Goal: Information Seeking & Learning: Find specific fact

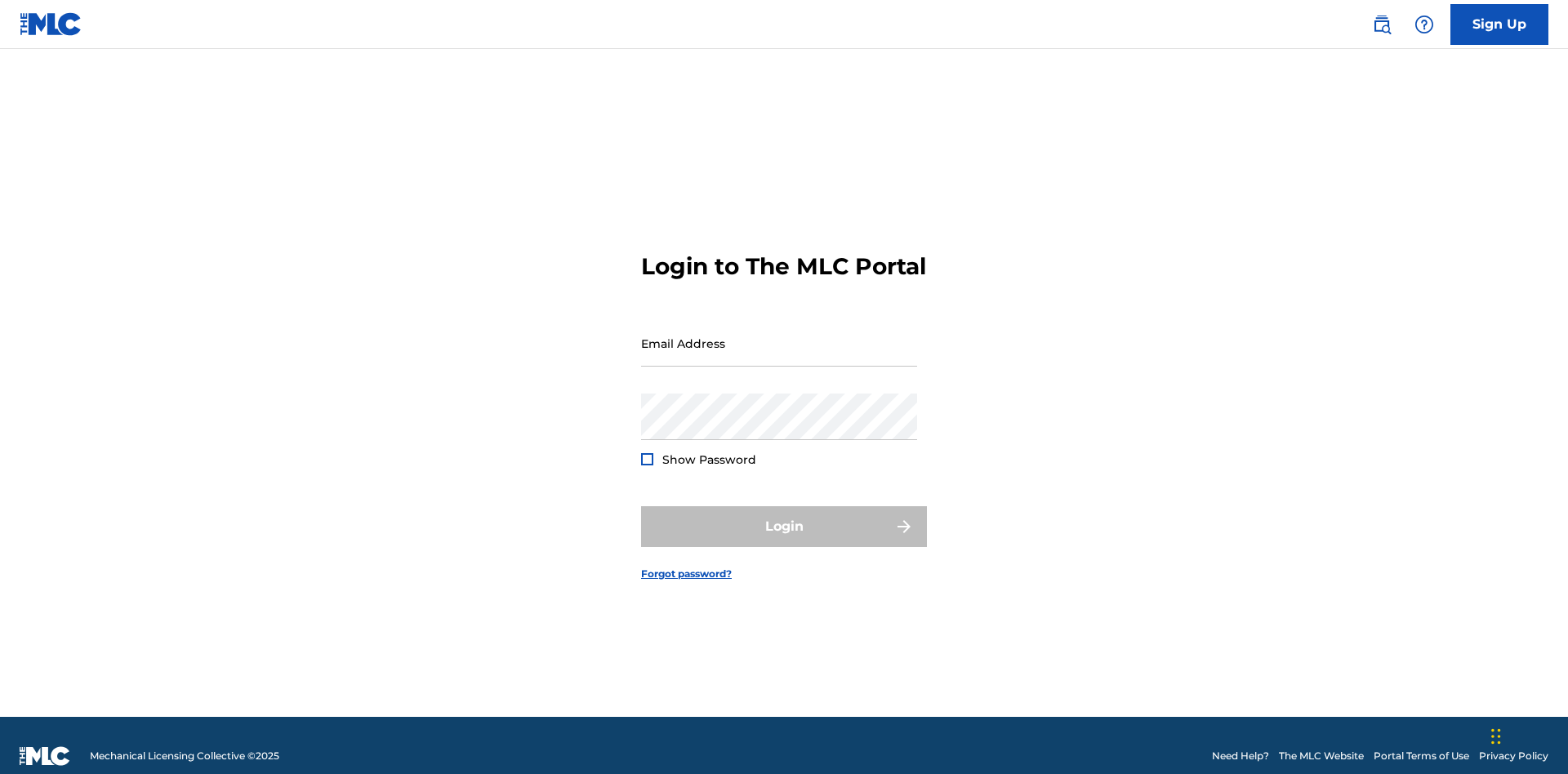
scroll to position [21, 0]
click at [779, 335] on input "Email Address" at bounding box center [778, 343] width 276 height 46
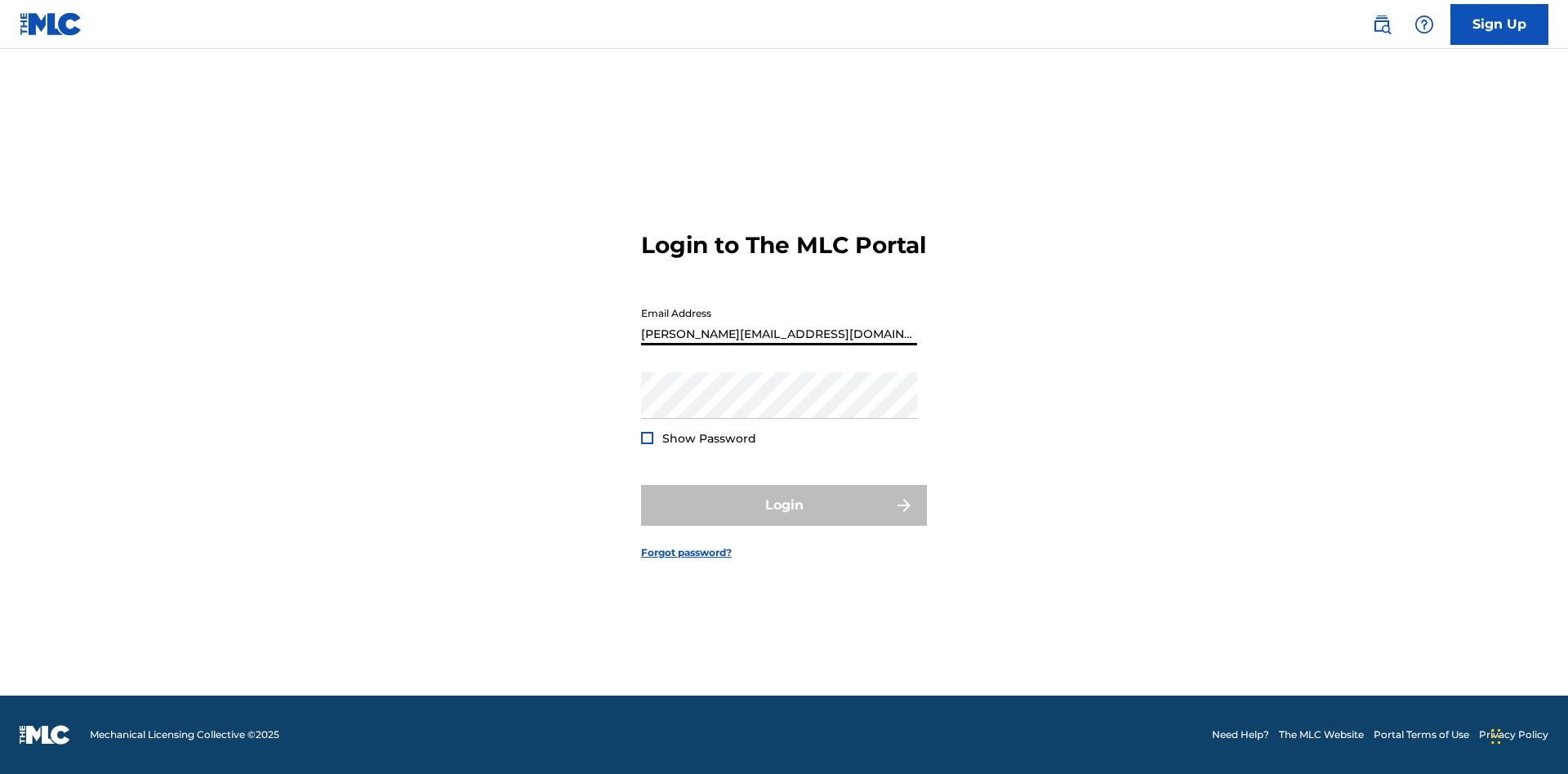
type input "[PERSON_NAME][EMAIL_ADDRESS][DOMAIN_NAME]"
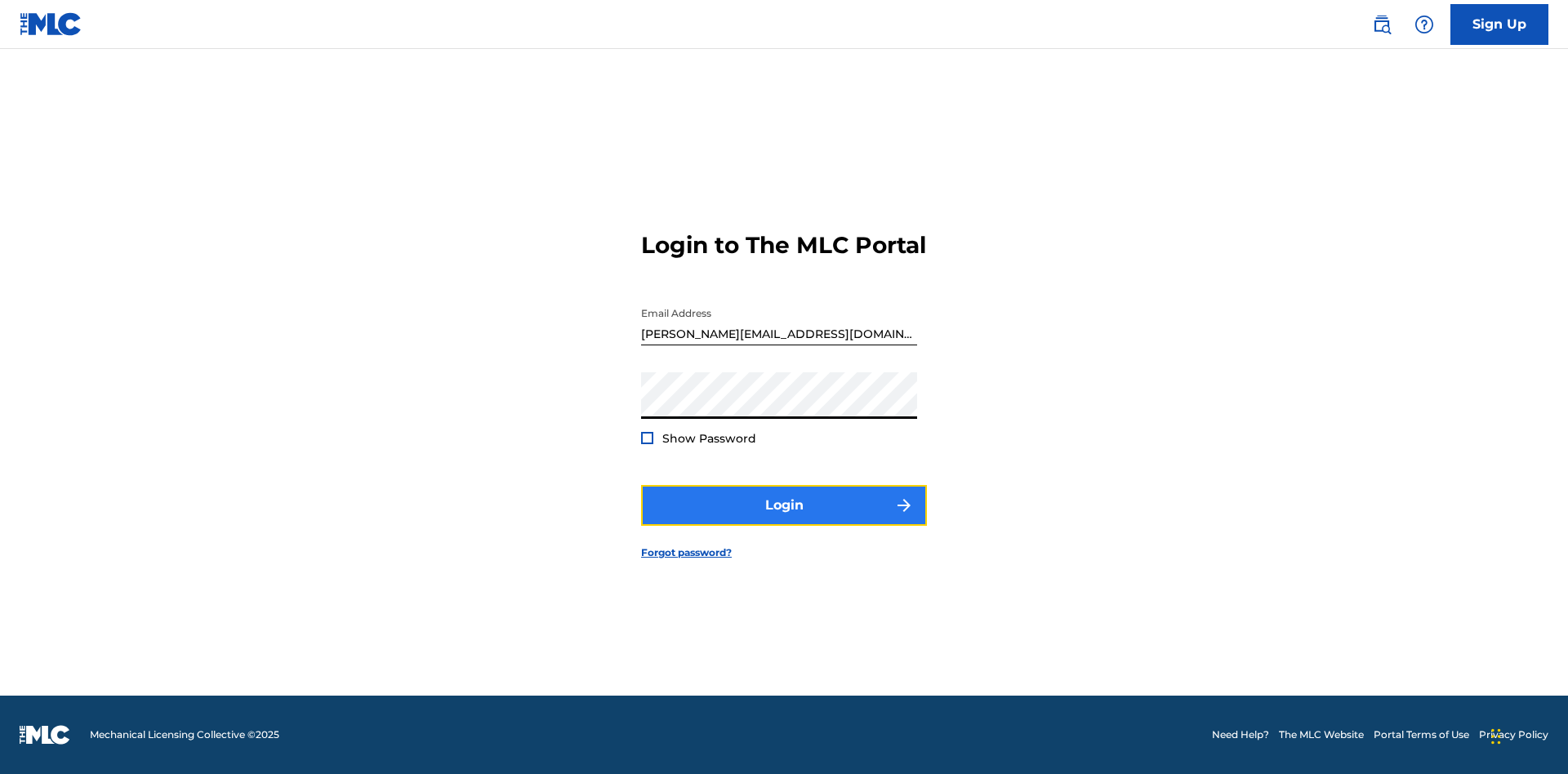
click at [784, 519] on button "Login" at bounding box center [784, 505] width 286 height 41
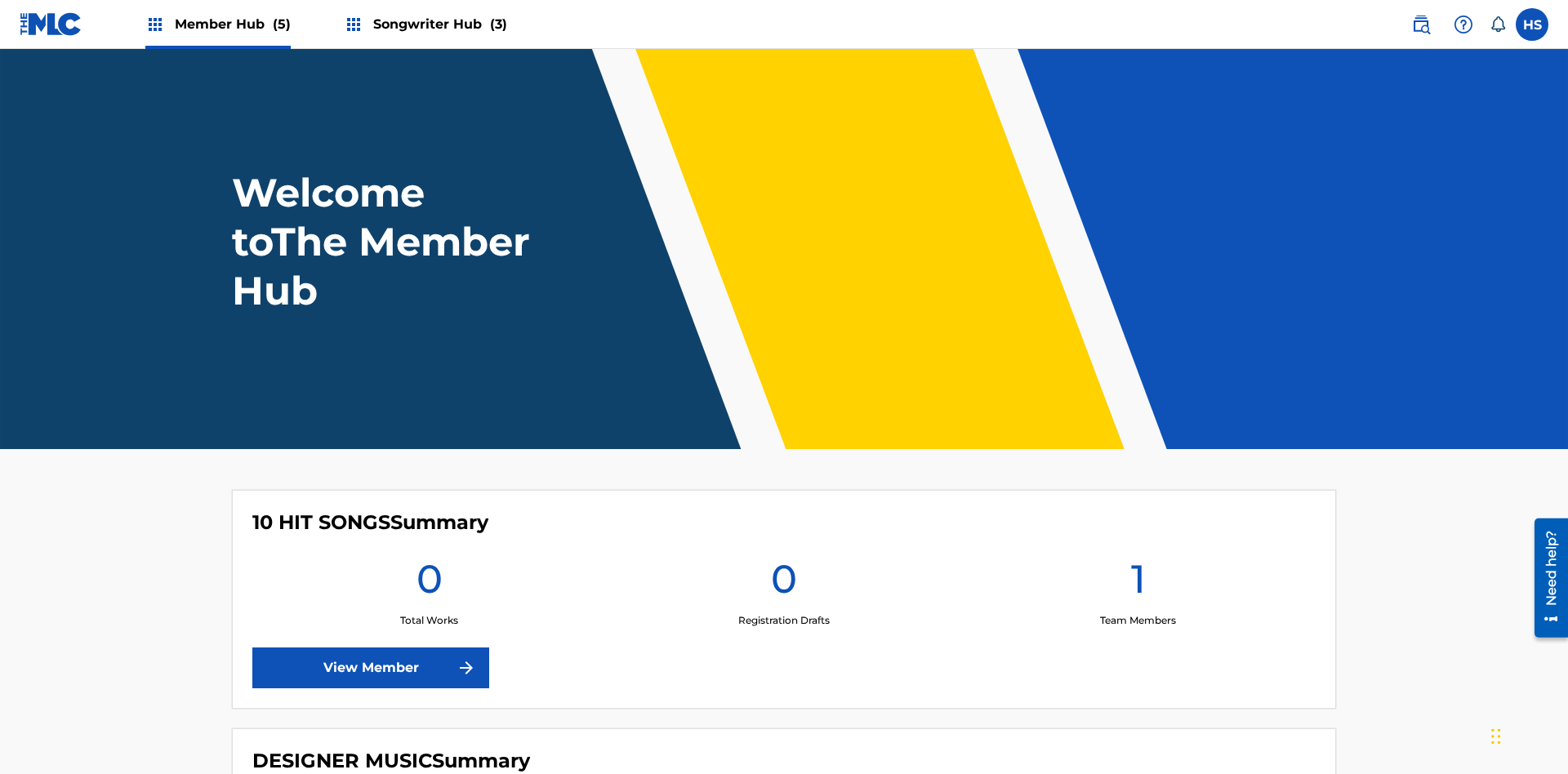
click at [438, 24] on span "Songwriter Hub (3)" at bounding box center [440, 24] width 134 height 19
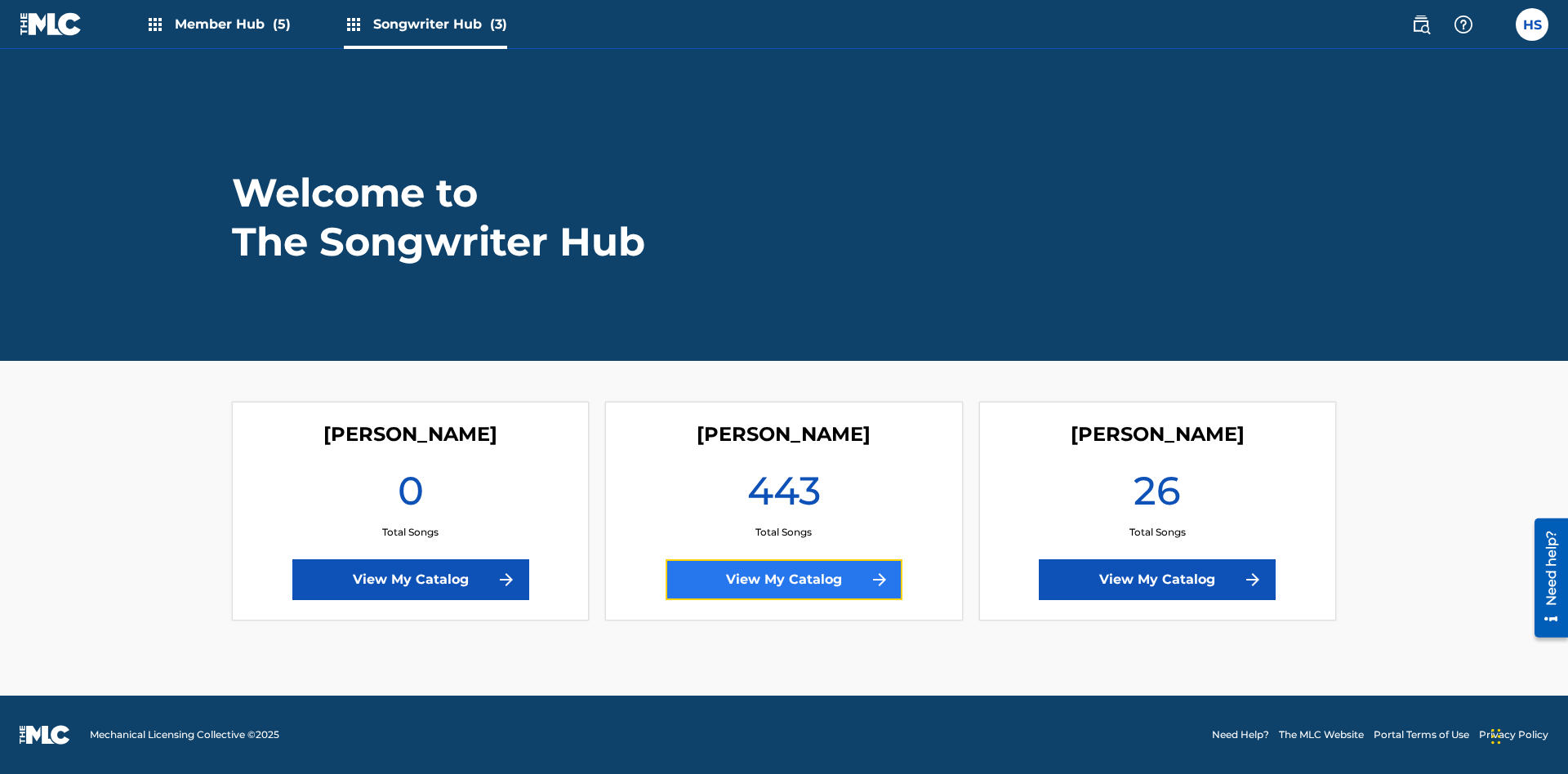
click at [784, 580] on link "View My Catalog" at bounding box center [784, 579] width 237 height 41
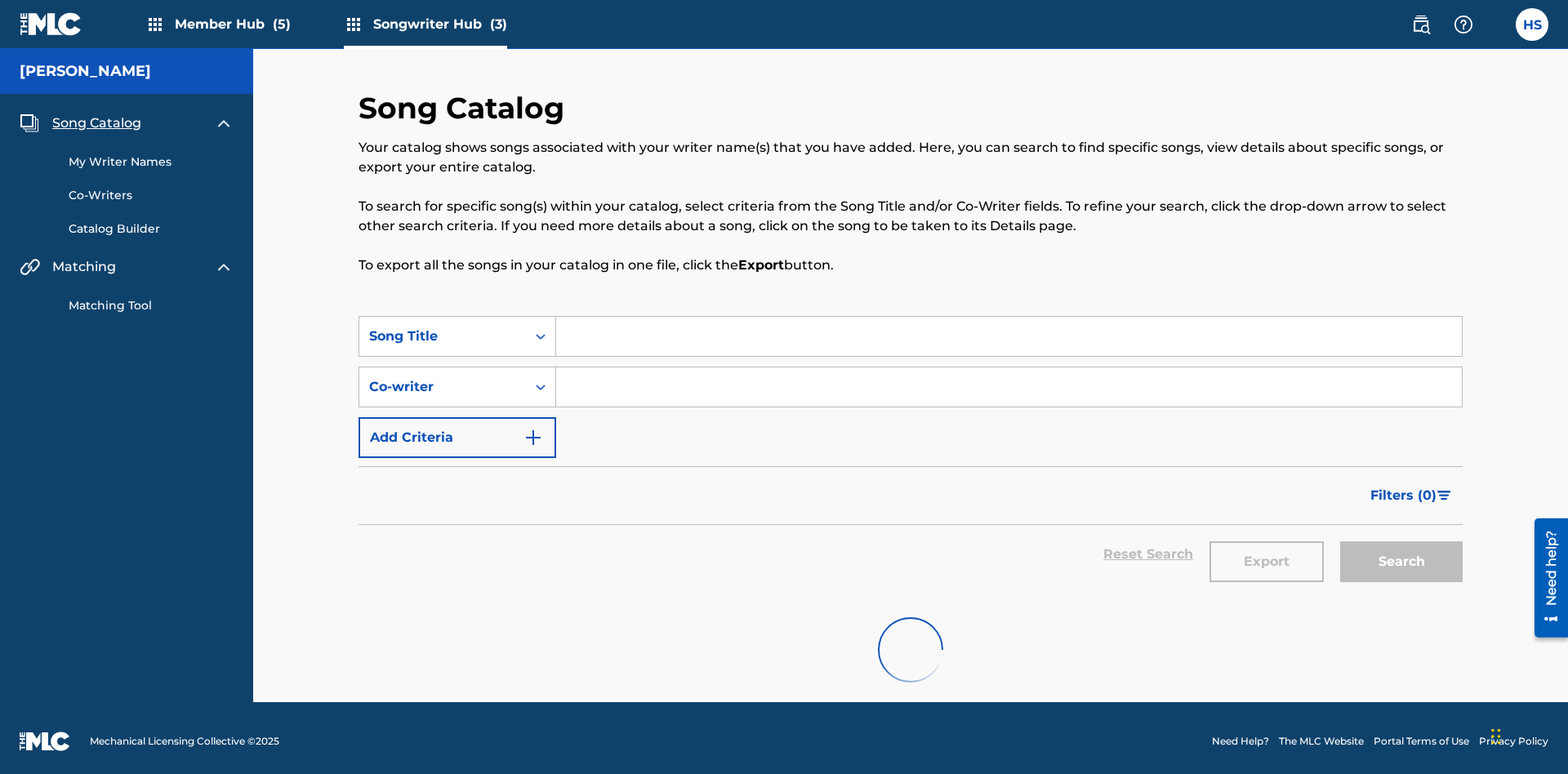
click at [96, 113] on span "Song Catalog" at bounding box center [97, 123] width 89 height 20
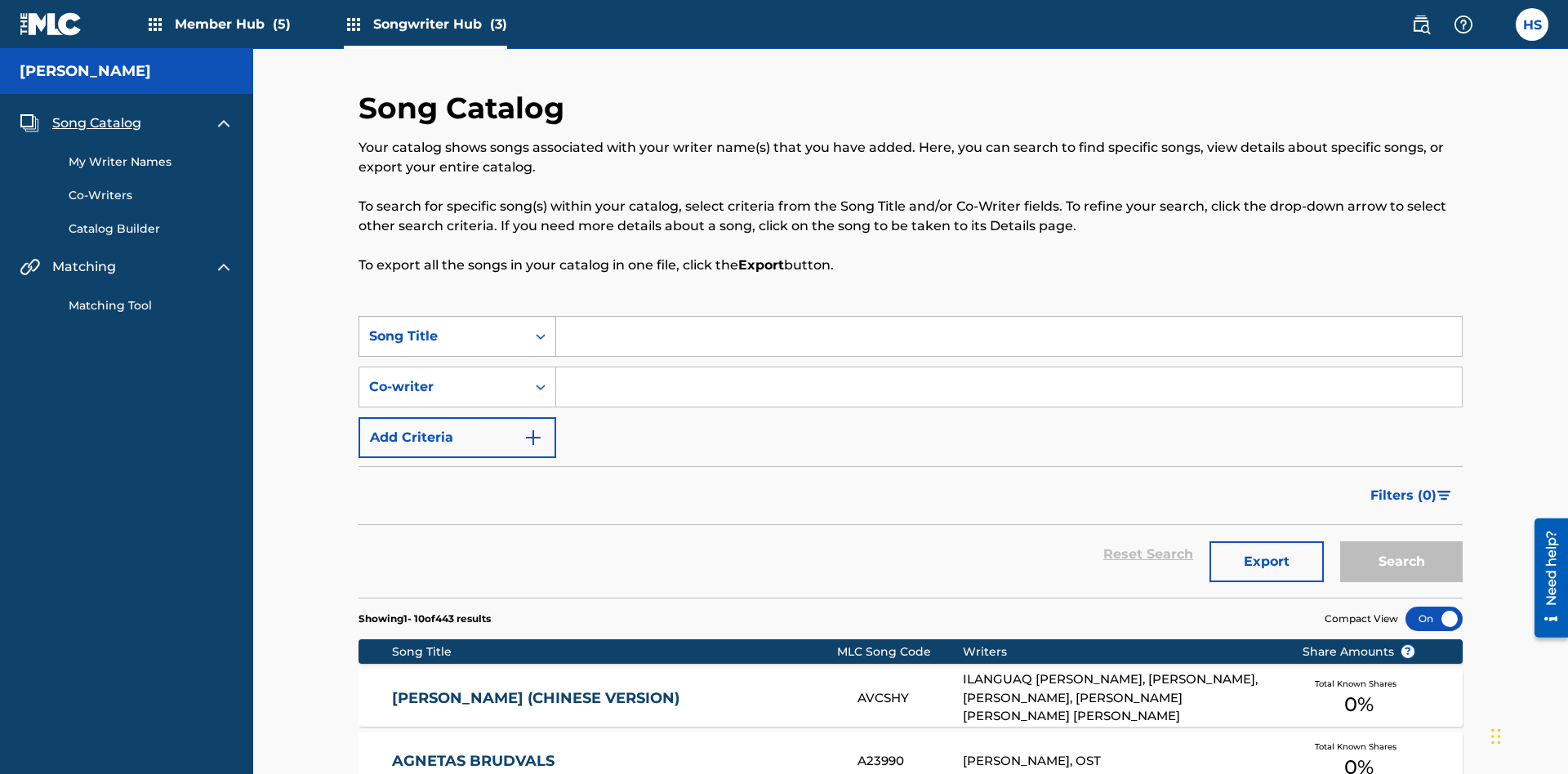
click at [442, 326] on div "Song Title" at bounding box center [442, 336] width 147 height 20
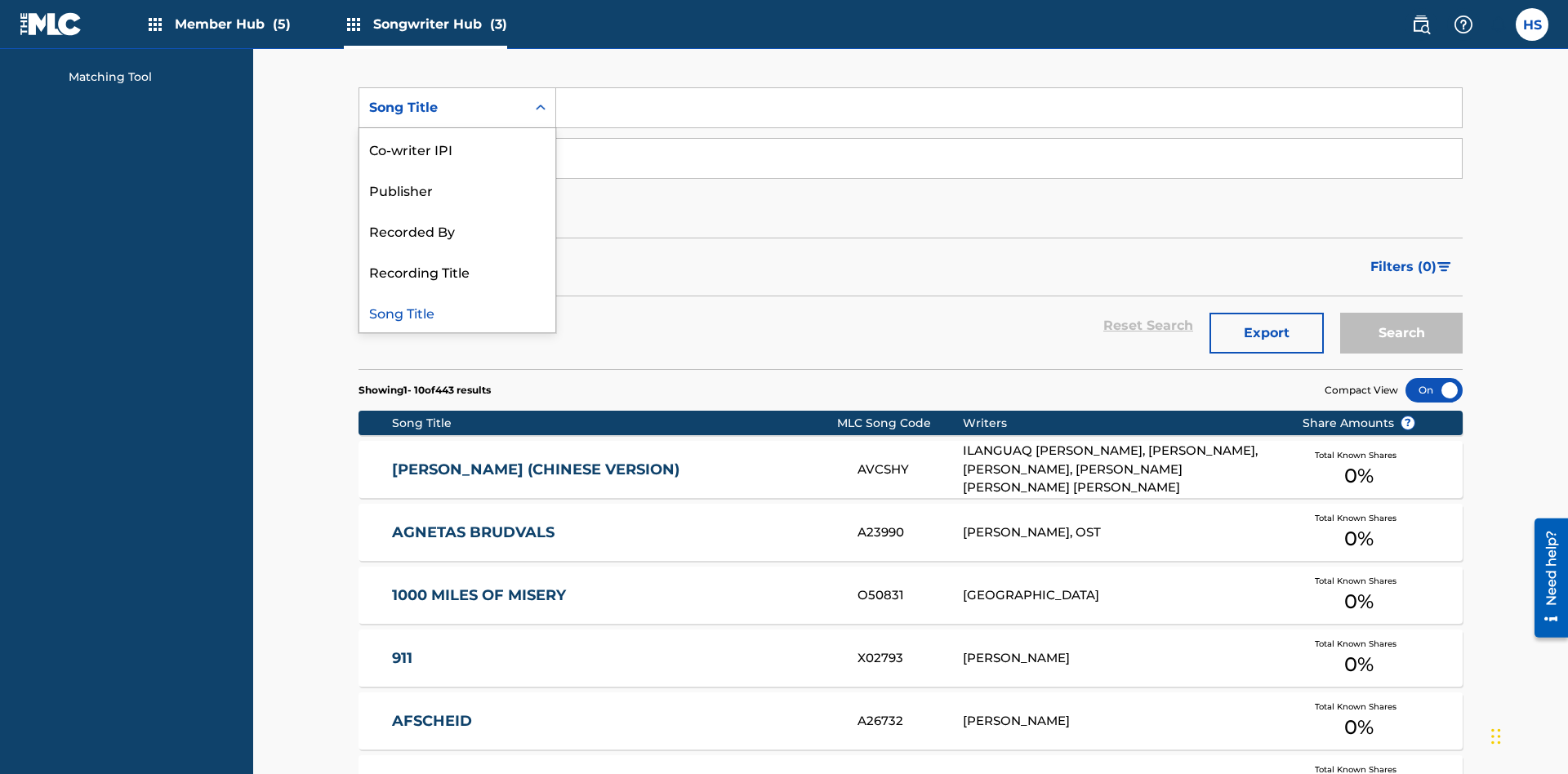
click at [457, 312] on div "Song Title" at bounding box center [457, 311] width 196 height 41
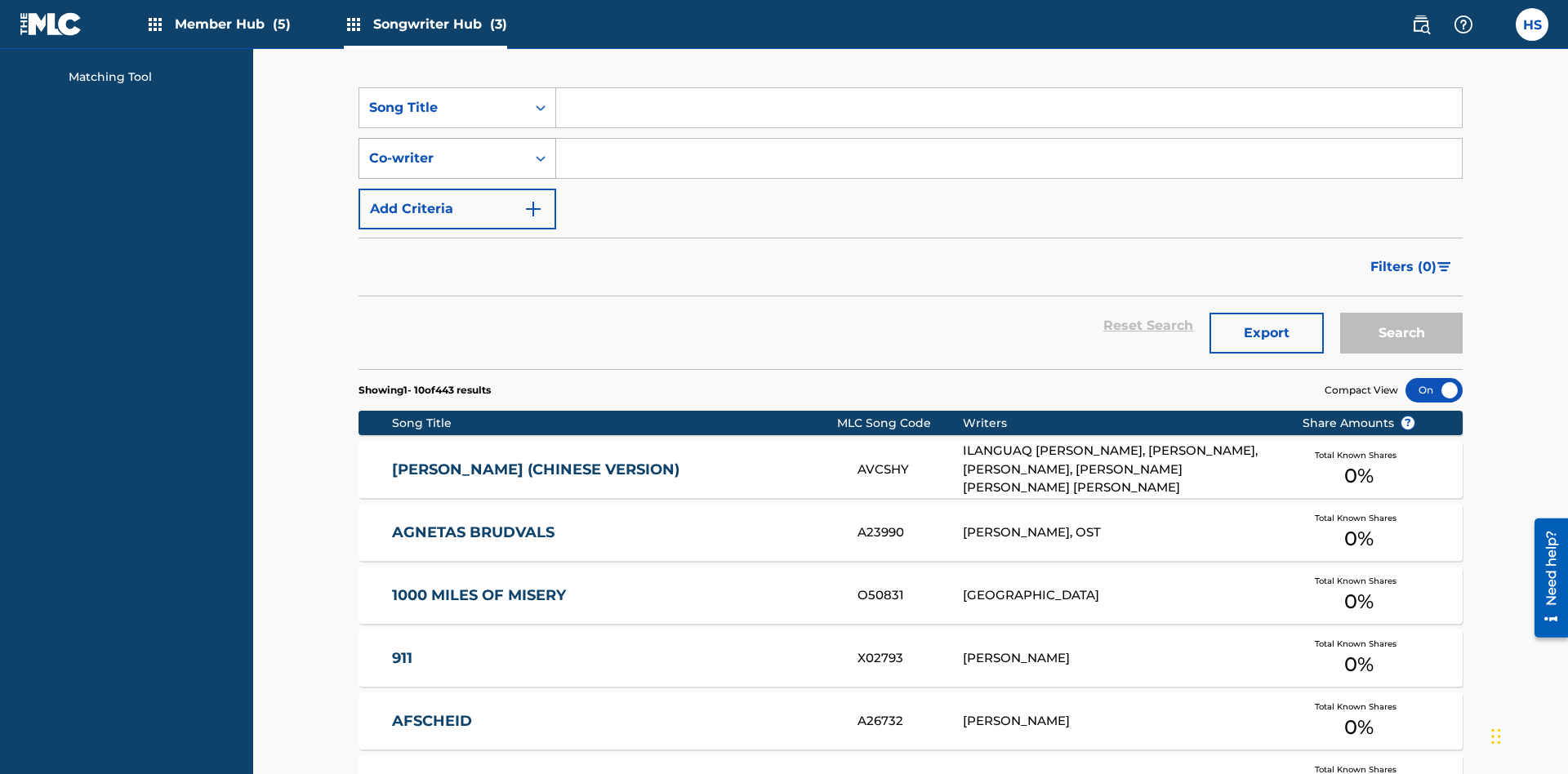
click at [442, 148] on div "Co-writer" at bounding box center [442, 158] width 147 height 20
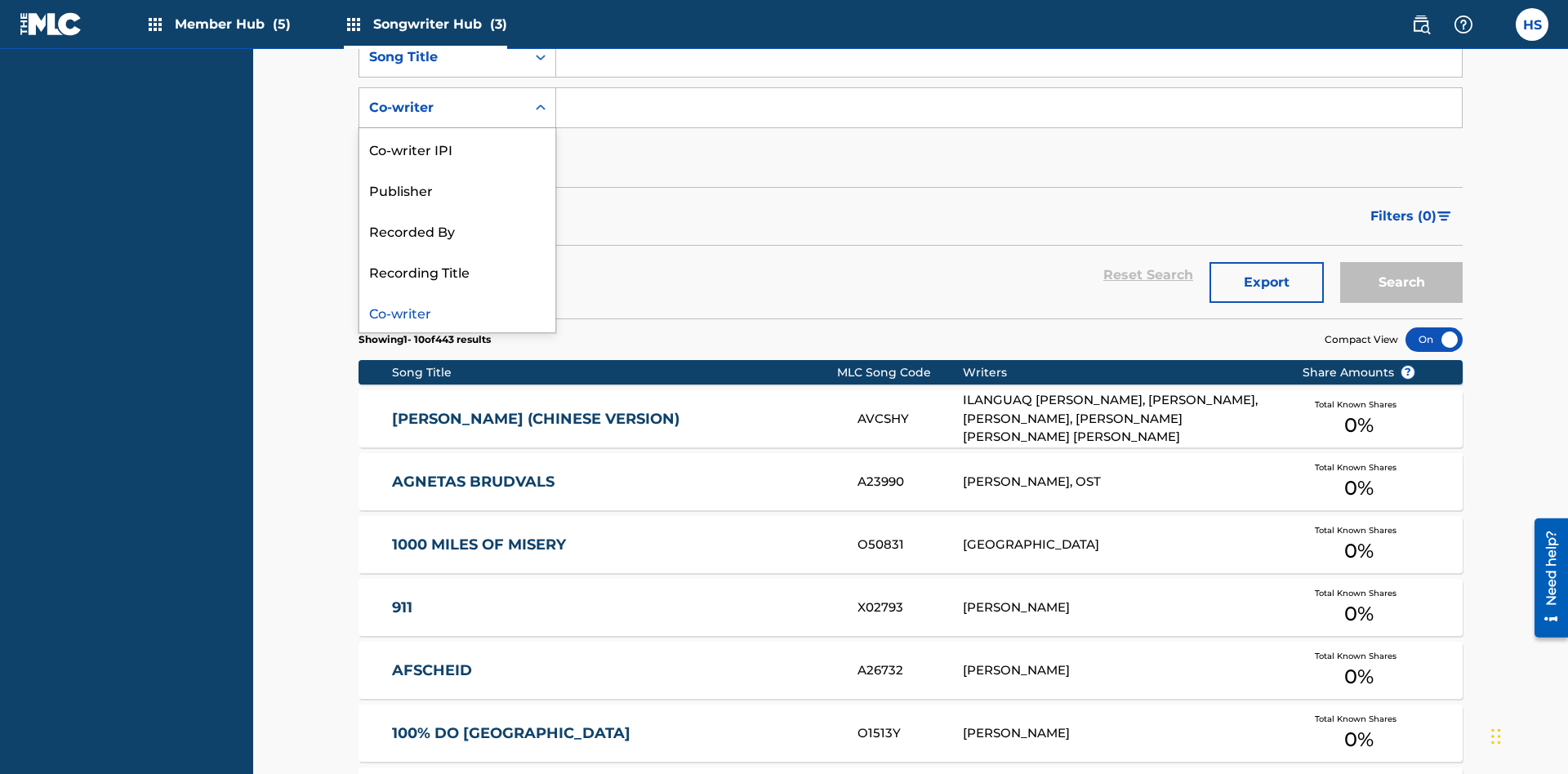
click at [457, 312] on div "Co-writer" at bounding box center [457, 311] width 196 height 41
click at [457, 138] on button "Add Criteria" at bounding box center [457, 158] width 197 height 41
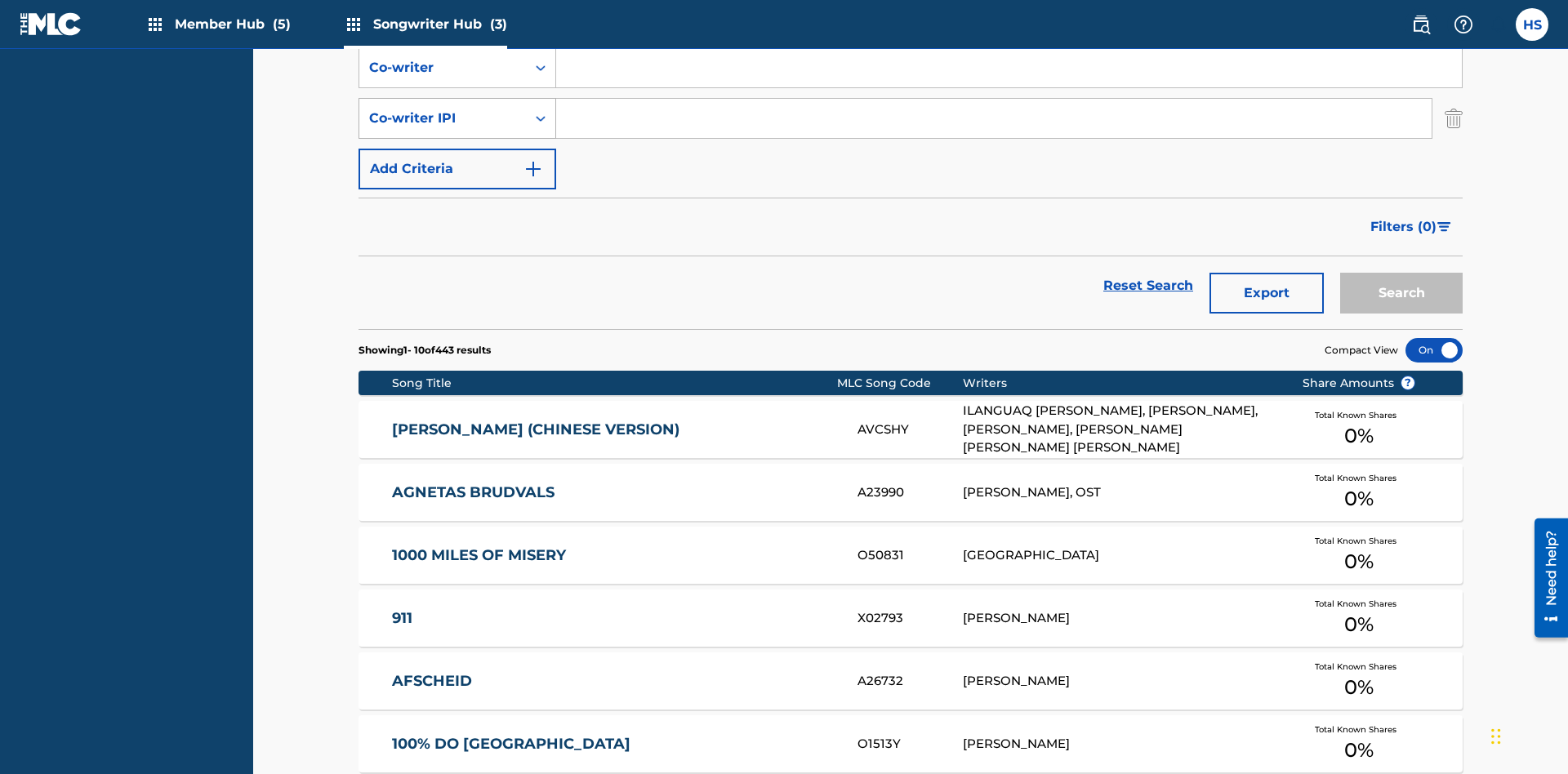
click at [442, 109] on div "Co-writer IPI" at bounding box center [442, 118] width 147 height 20
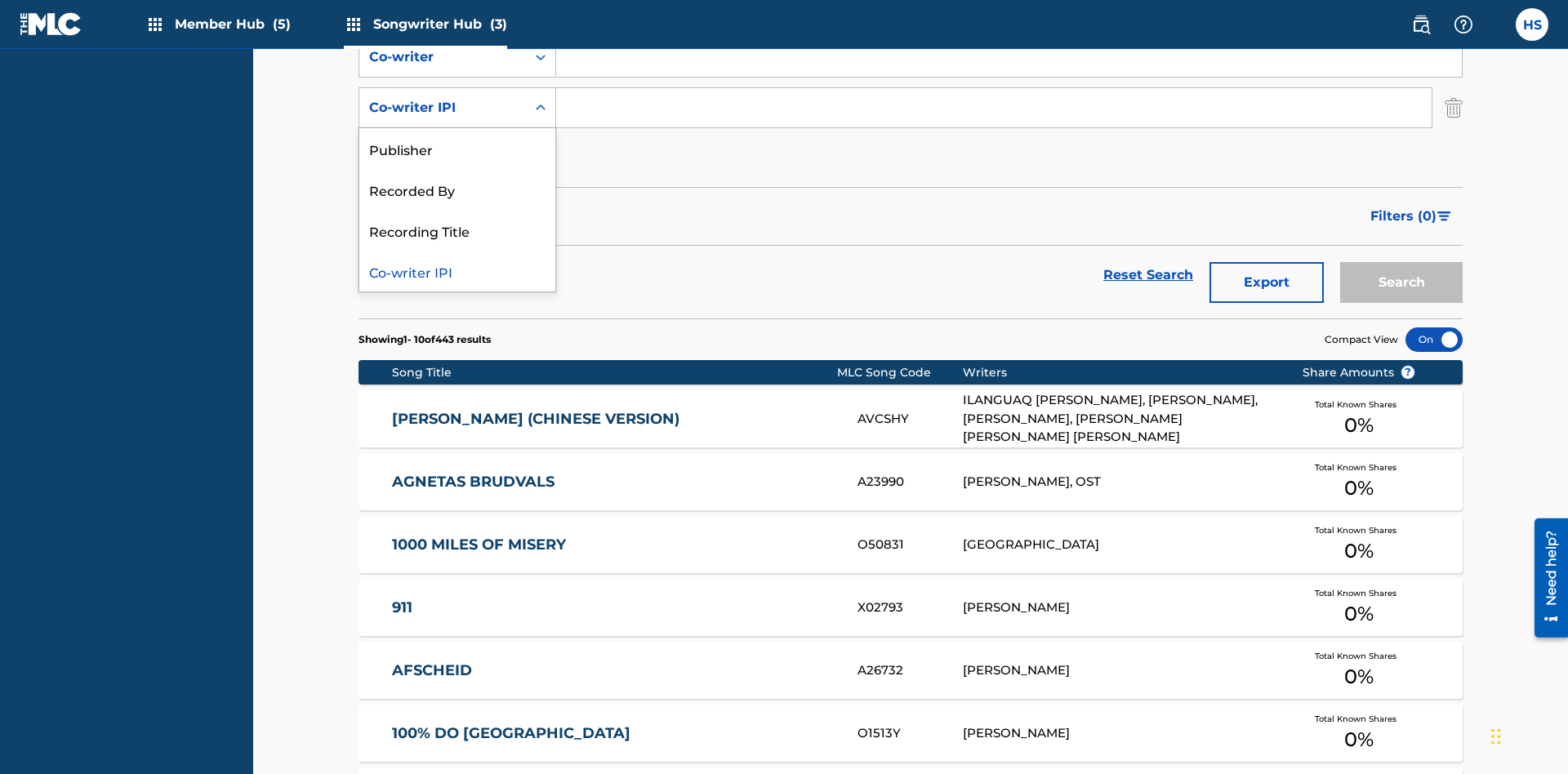
click at [457, 271] on div "Co-writer IPI" at bounding box center [457, 270] width 196 height 41
click at [457, 138] on button "Add Criteria" at bounding box center [457, 158] width 197 height 41
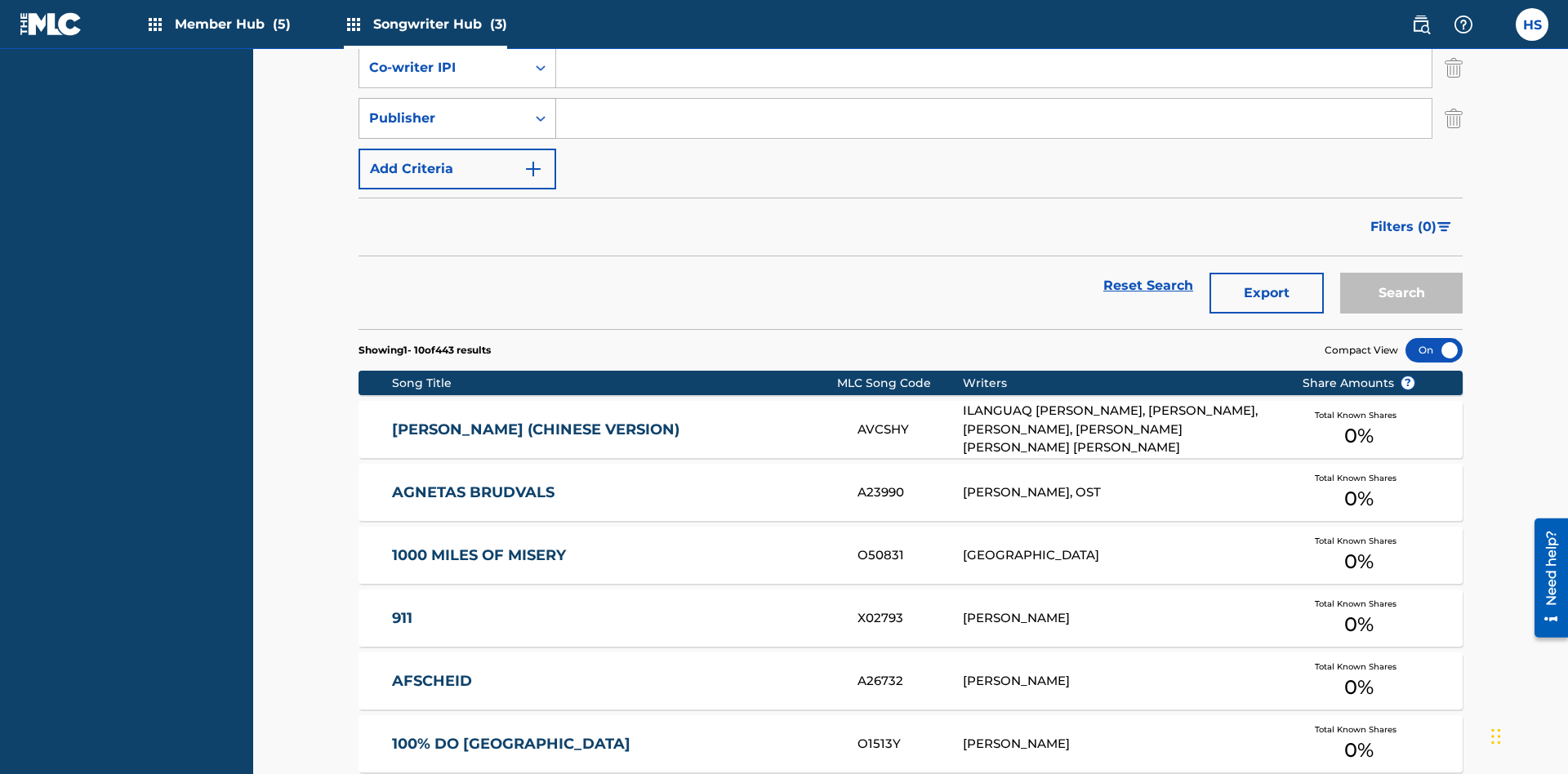
click at [442, 109] on div "Publisher" at bounding box center [442, 118] width 147 height 20
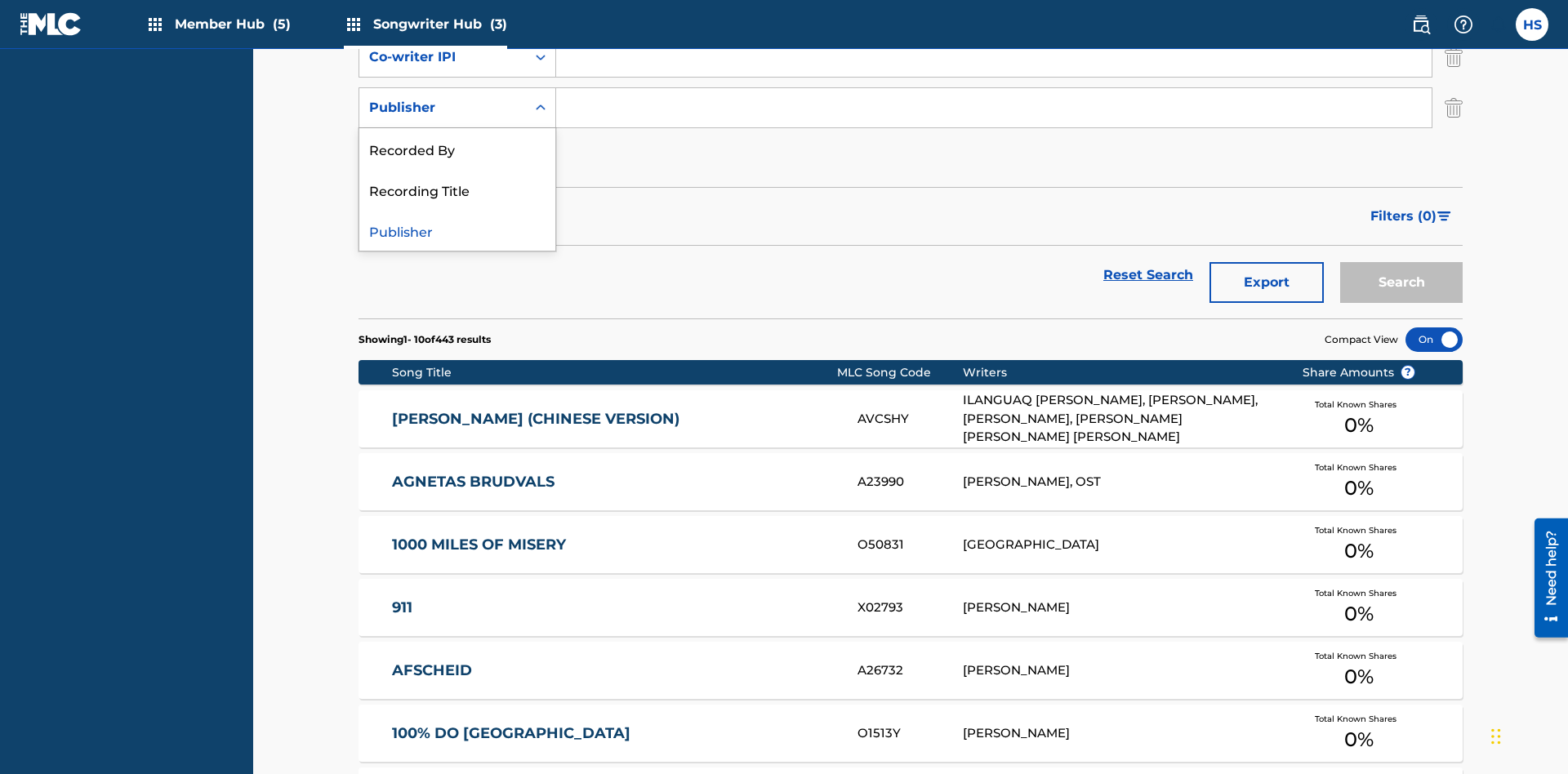
click at [457, 148] on div "Recorded By" at bounding box center [457, 148] width 196 height 41
click at [457, 138] on button "Add Criteria" at bounding box center [457, 158] width 197 height 41
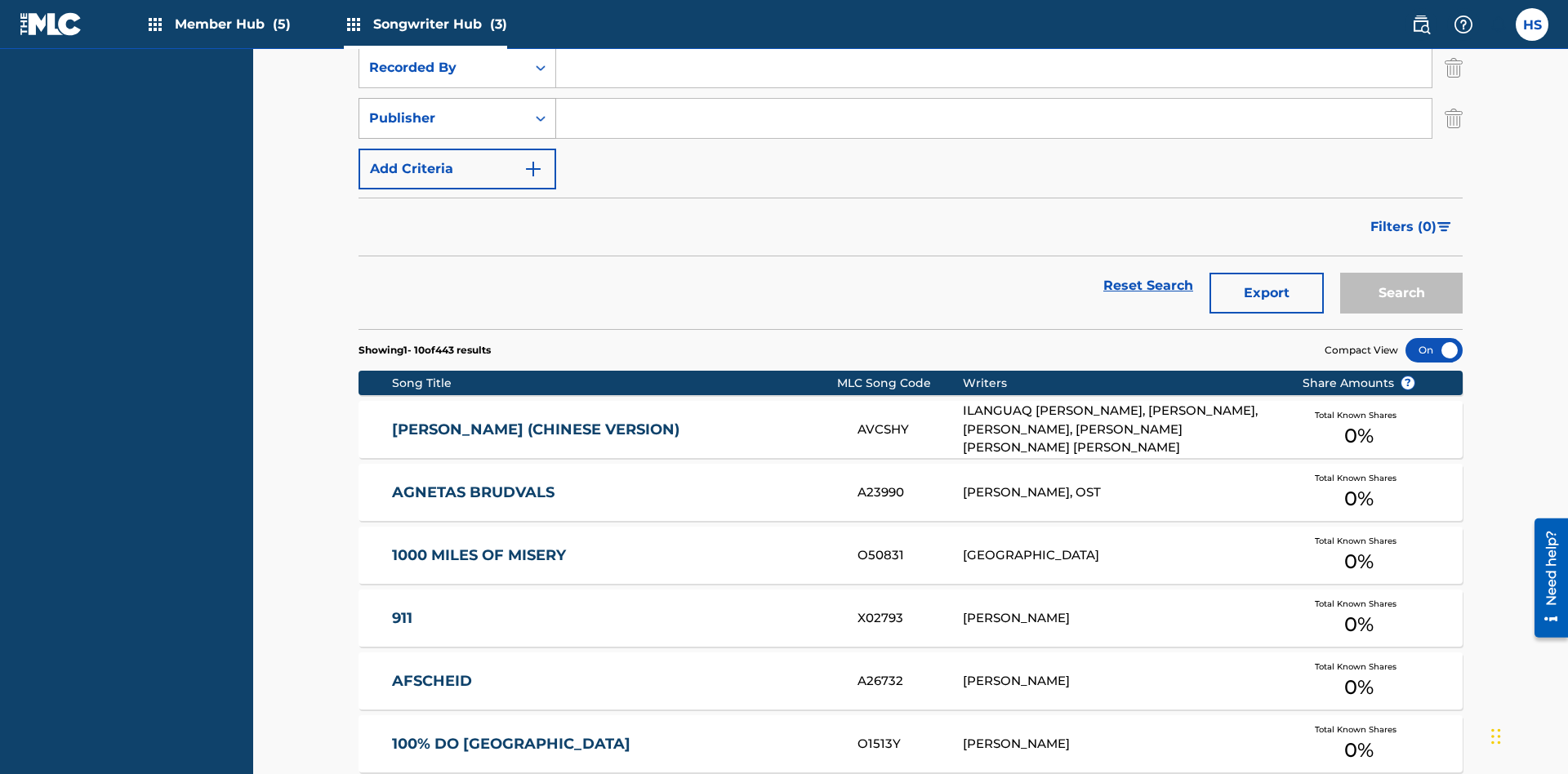
click at [442, 109] on div "Publisher" at bounding box center [442, 118] width 147 height 20
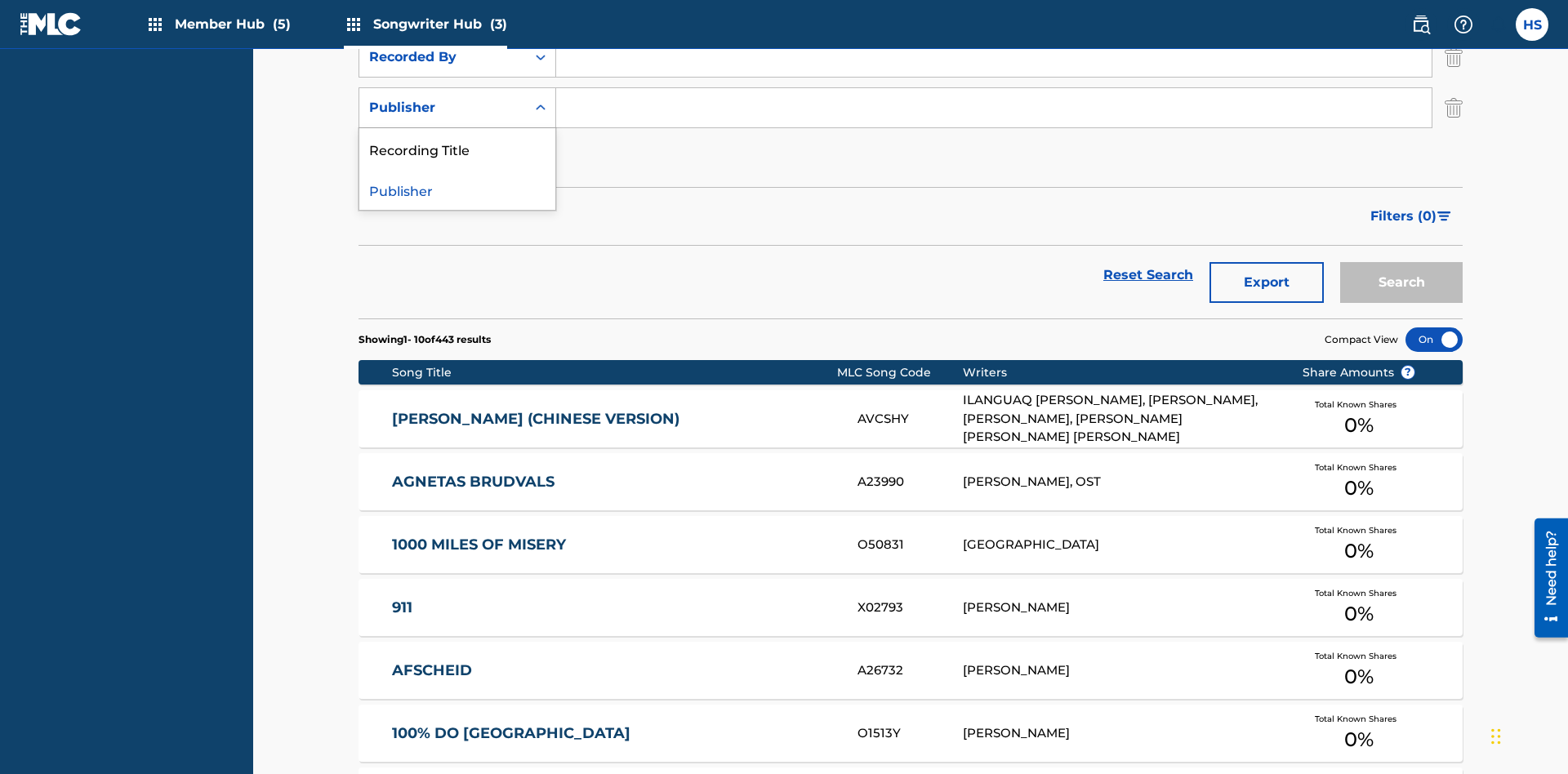
click at [457, 189] on div "Publisher" at bounding box center [457, 189] width 196 height 41
click at [457, 138] on button "Add Criteria" at bounding box center [457, 158] width 197 height 41
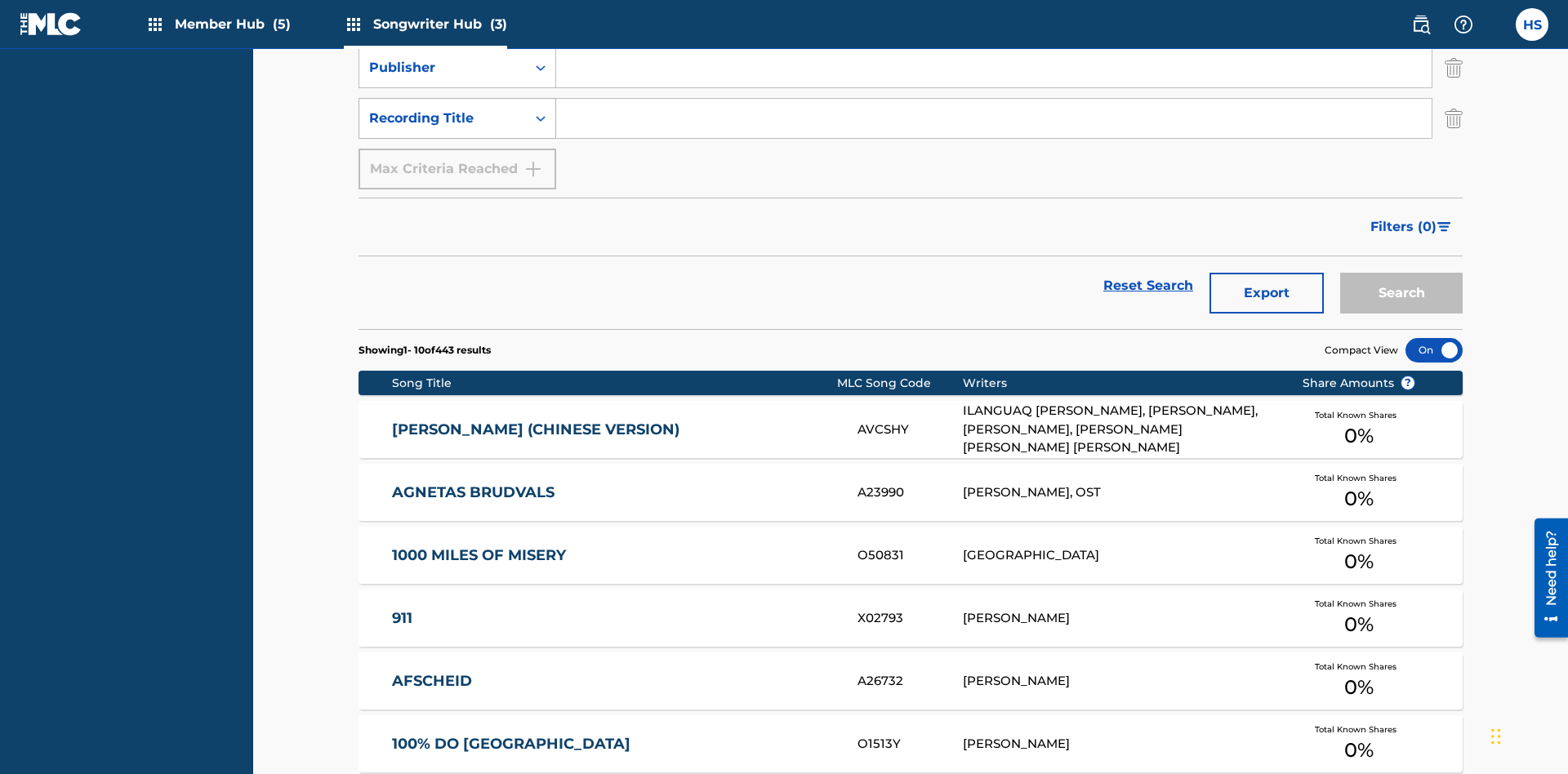
click at [442, 109] on div "Recording Title" at bounding box center [442, 118] width 147 height 20
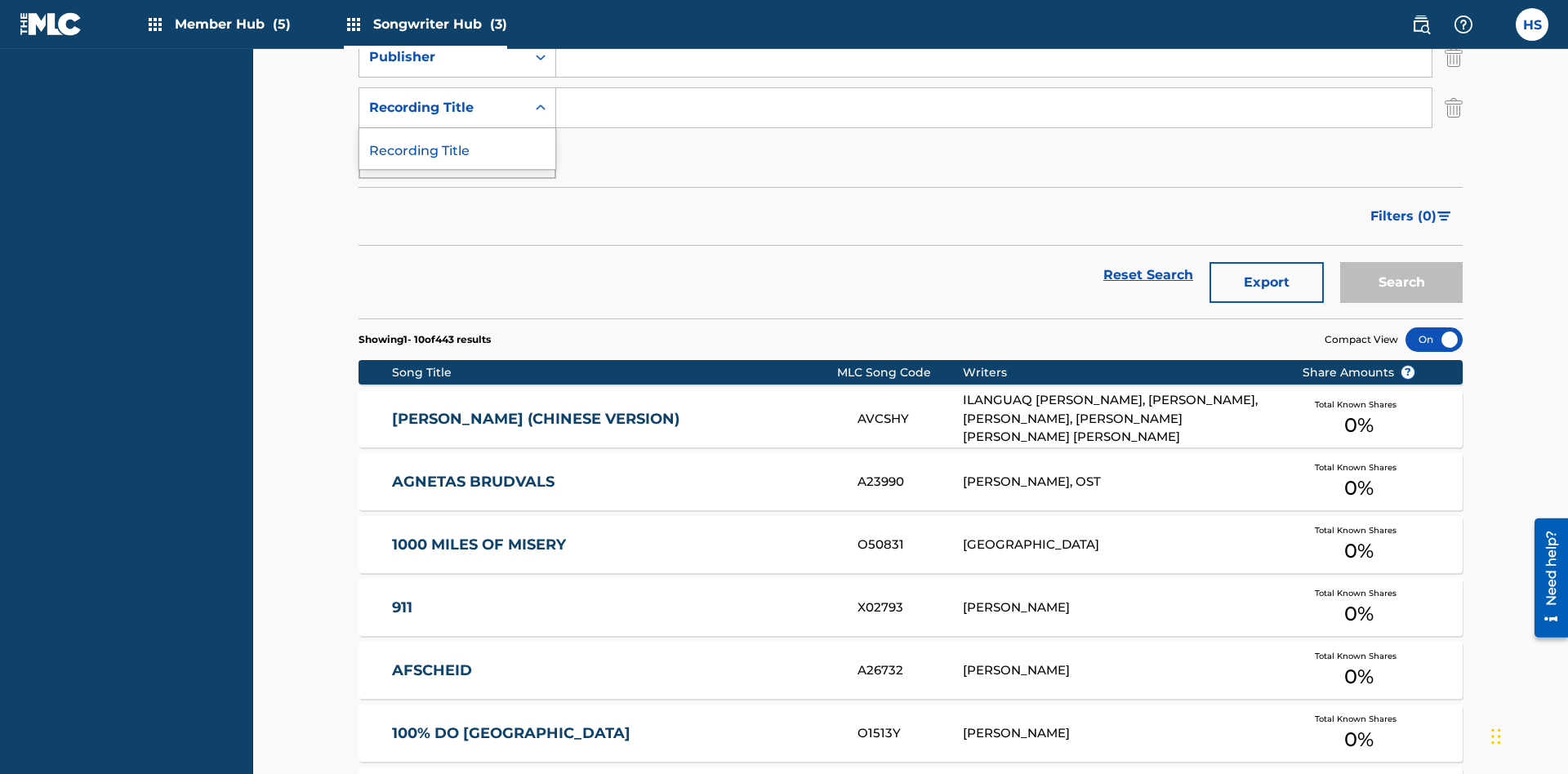
click at [457, 148] on div "Recording Title" at bounding box center [457, 148] width 196 height 41
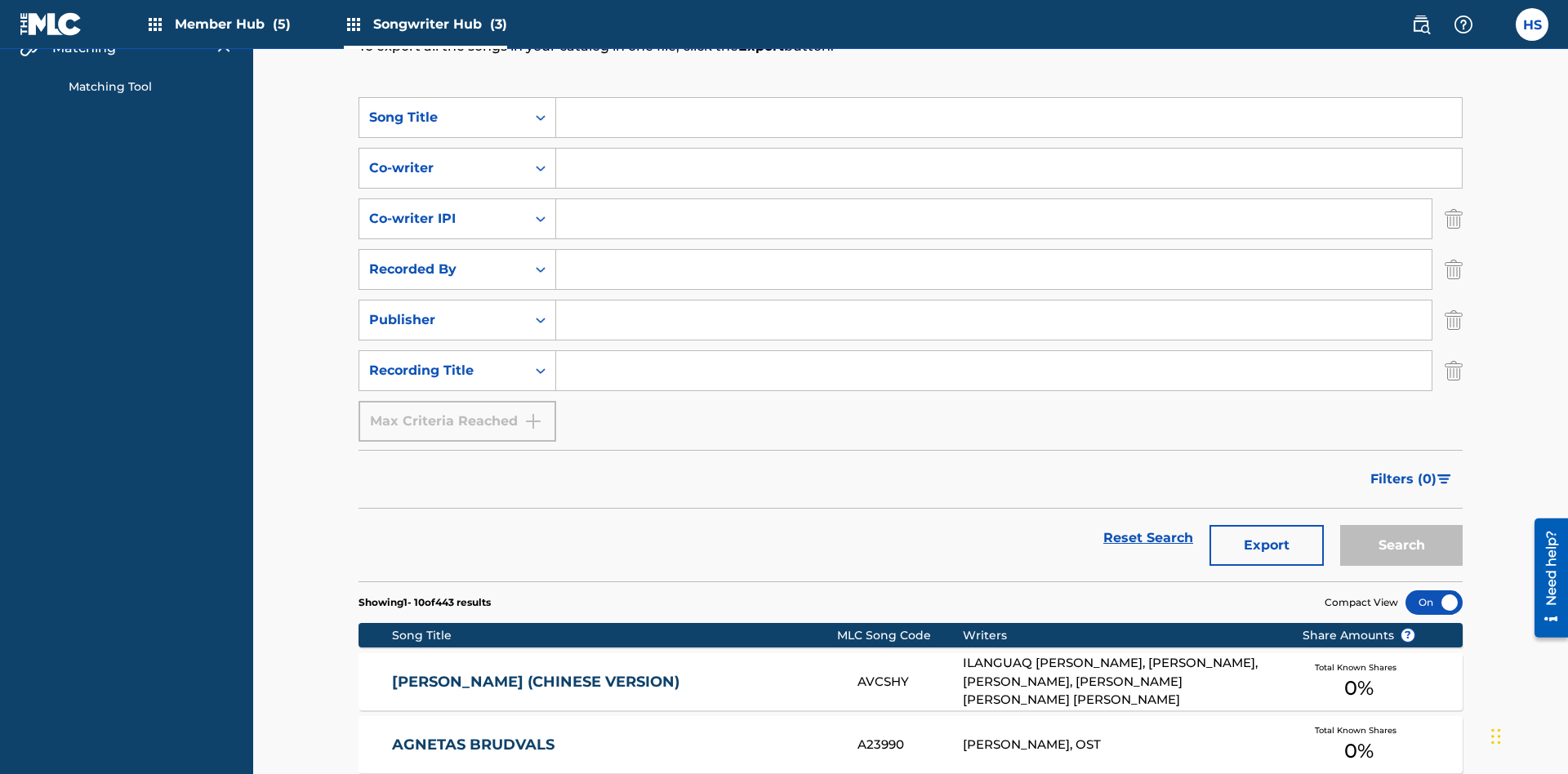
click at [1009, 118] on input "Search Form" at bounding box center [1009, 117] width 906 height 39
type input "MENEAME"
click at [1009, 148] on input "Search Form" at bounding box center [1009, 167] width 906 height 39
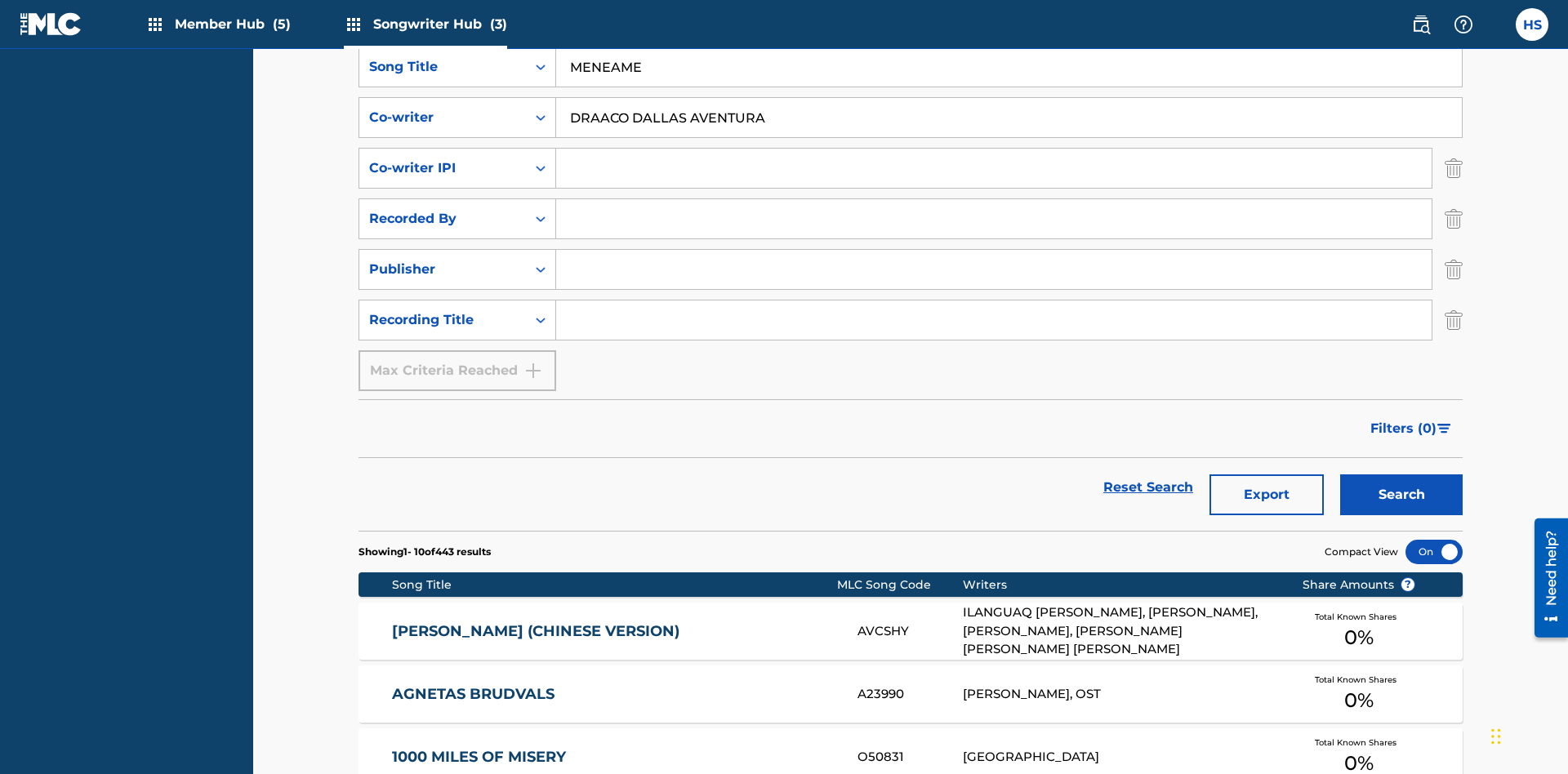
type input "DRAACO DALLAS AVENTURA"
click at [993, 148] on input "Search Form" at bounding box center [994, 167] width 876 height 39
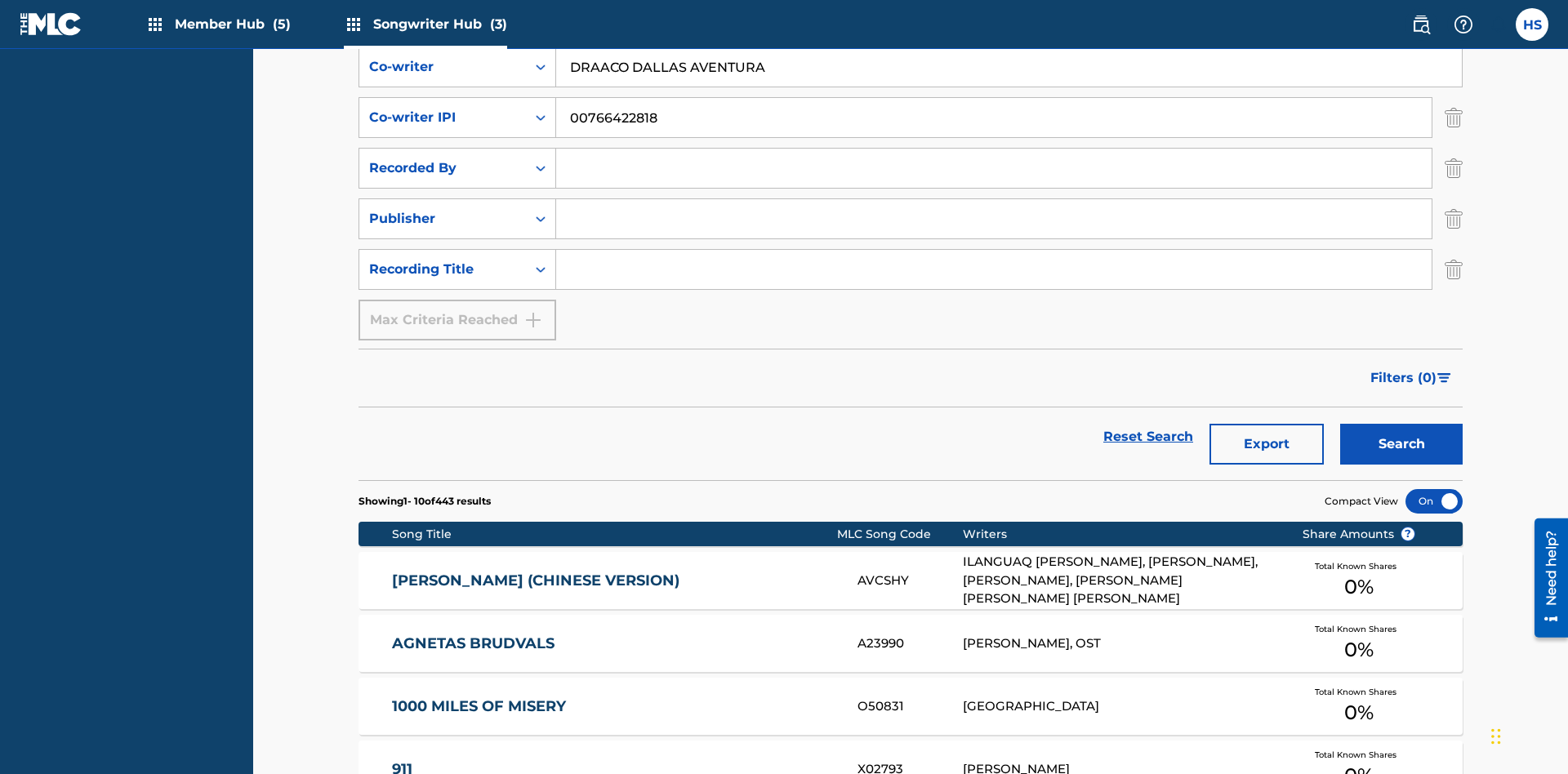
type input "00766422818"
click at [993, 148] on input "Search Form" at bounding box center [994, 167] width 876 height 39
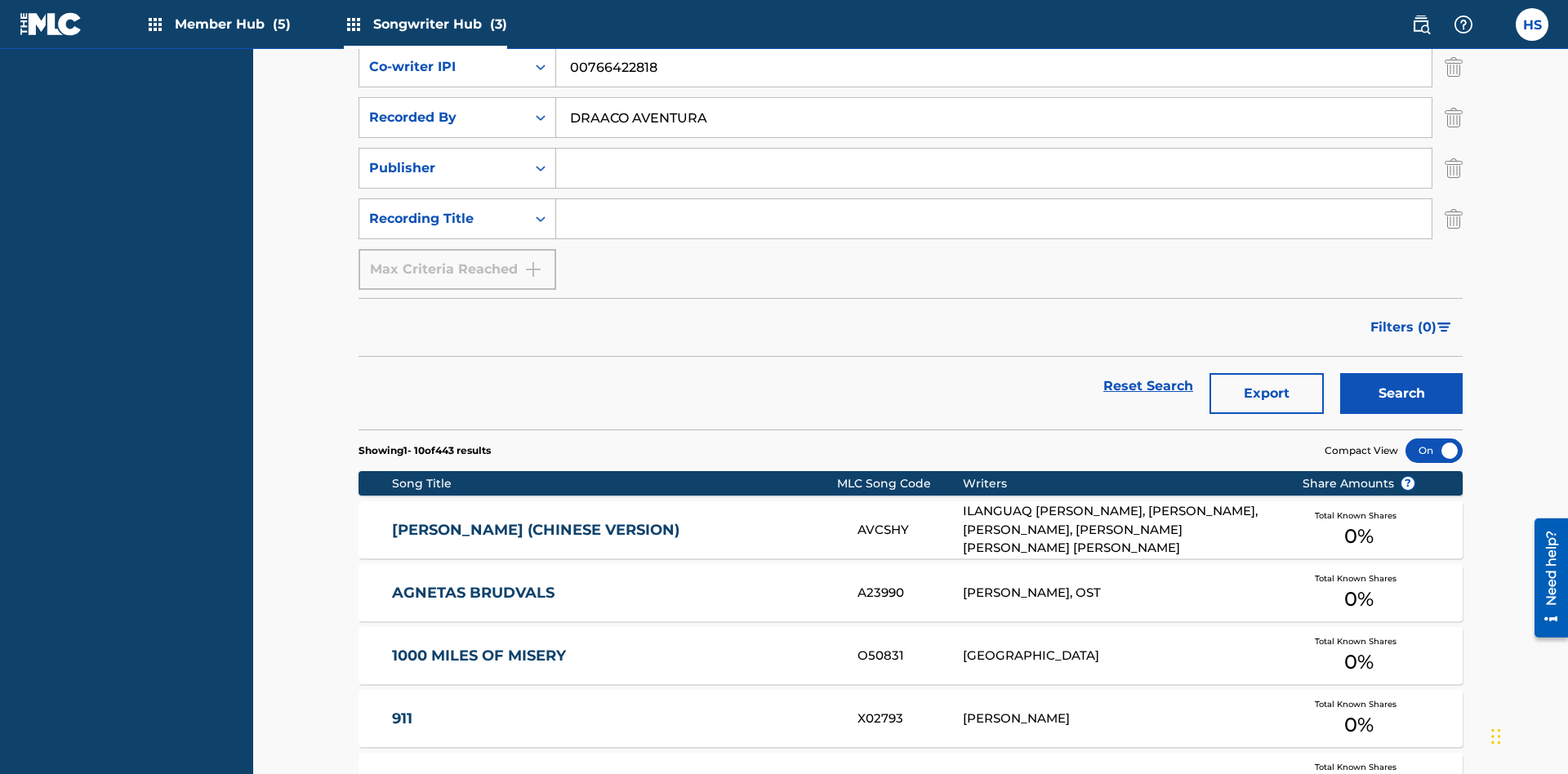
type input "DRAACO AVENTURA"
click at [993, 148] on input "Search Form" at bounding box center [994, 167] width 876 height 39
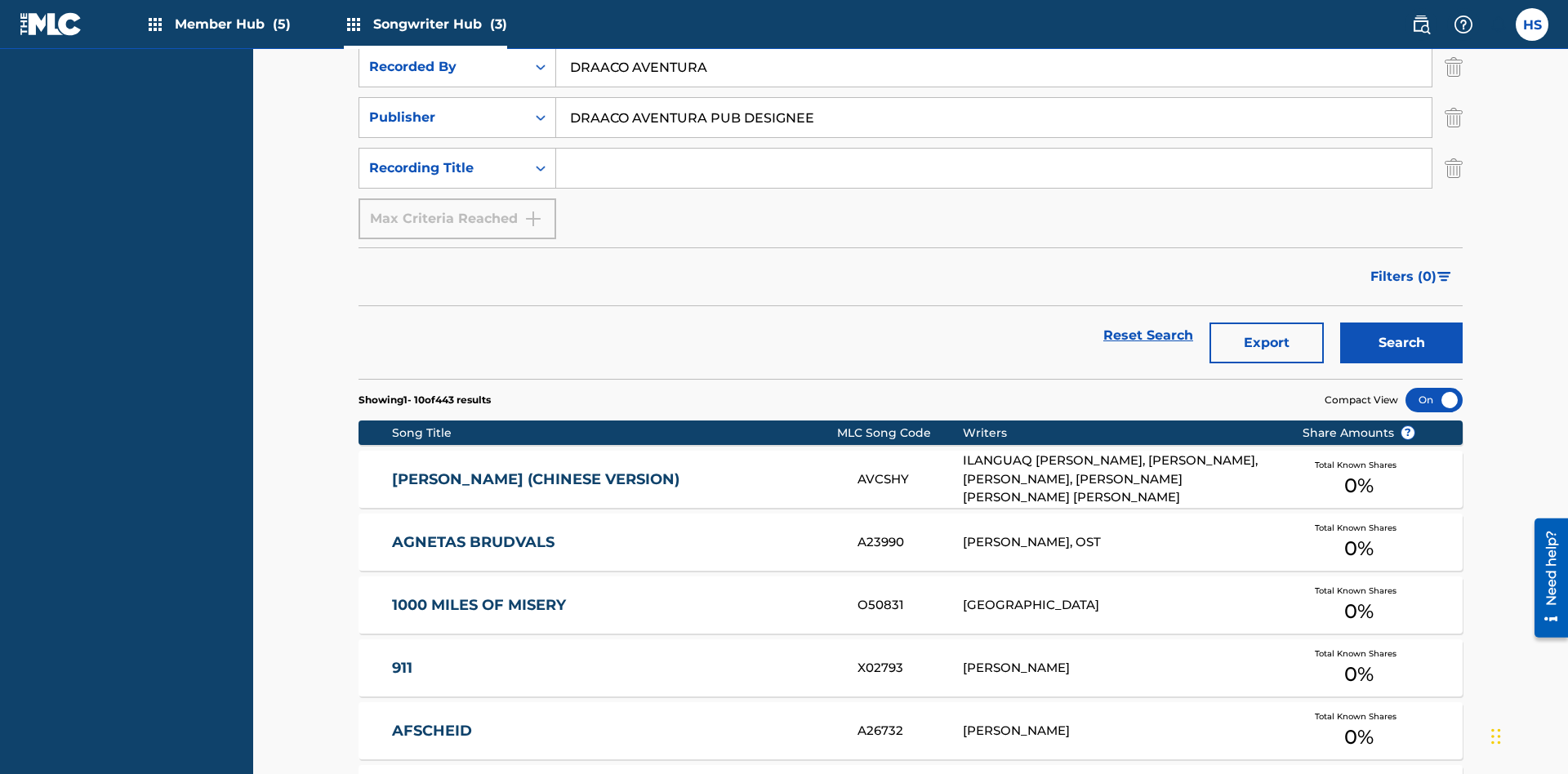
type input "DRAACO AVENTURA PUB DESIGNEE"
click at [993, 148] on input "Search Form" at bounding box center [994, 167] width 876 height 39
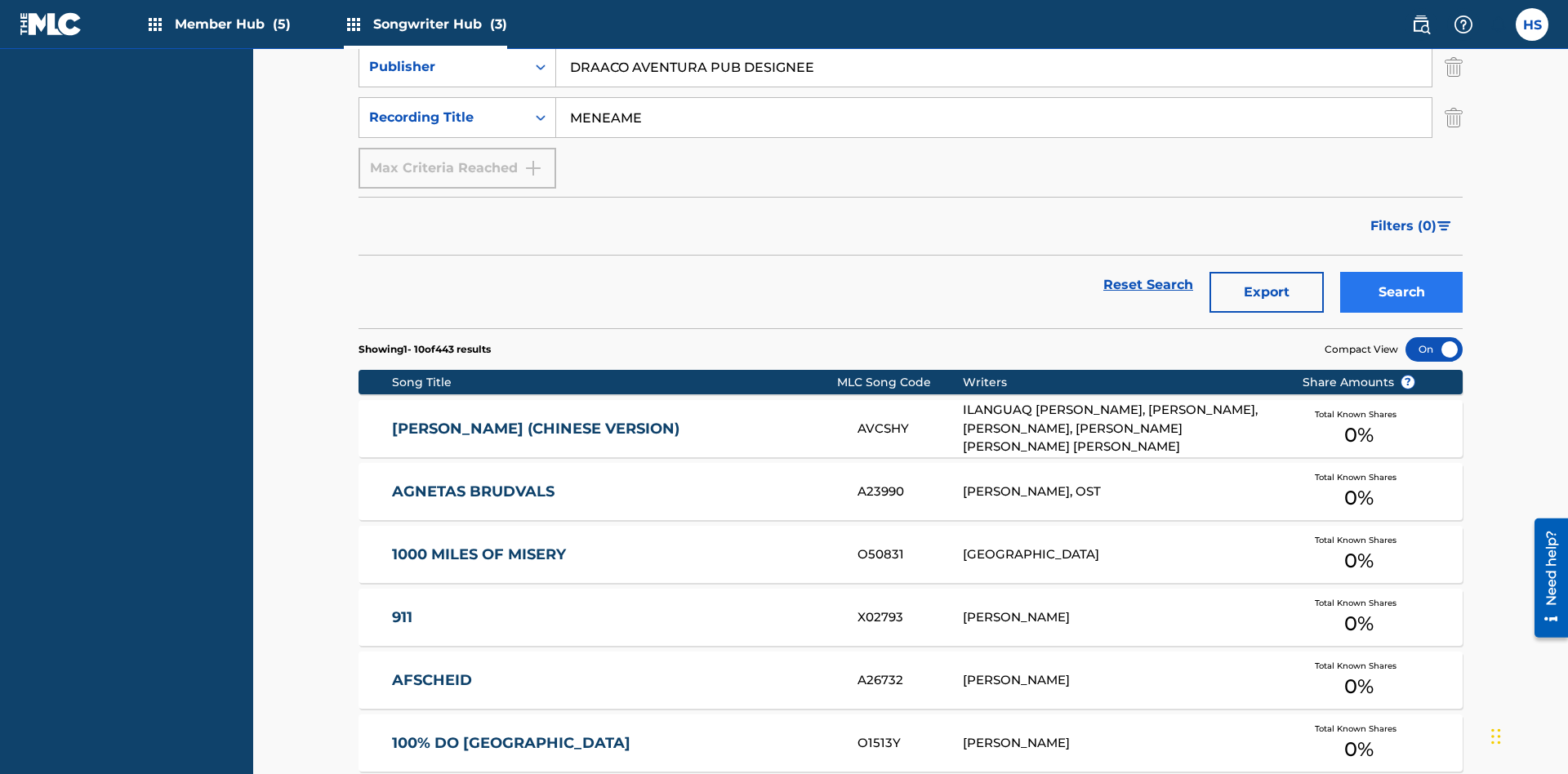
type input "MENEAME"
click at [1402, 272] on button "Search" at bounding box center [1401, 292] width 122 height 41
